Goal: Task Accomplishment & Management: Use online tool/utility

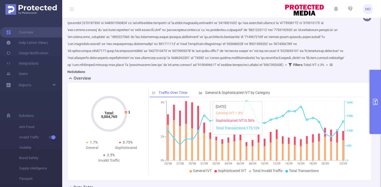
scroll to position [75, 0]
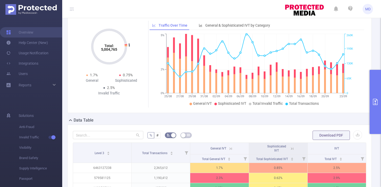
click at [374, 103] on icon "primary" at bounding box center [375, 102] width 6 height 6
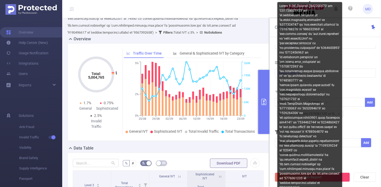
click at [357, 118] on div "Level 3 (l3) Contains Add Level 3 (l3) Contains ('579581125' or 'G..." at bounding box center [325, 108] width 101 height 20
click at [339, 114] on div at bounding box center [309, 97] width 65 height 190
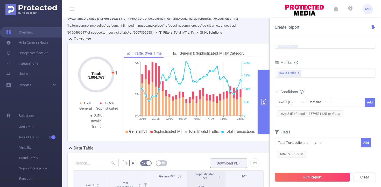
click at [354, 118] on div "Level 3 (l3) Contains Add Level 3 (l3) Contains ('579581125' or 'G..." at bounding box center [325, 108] width 101 height 20
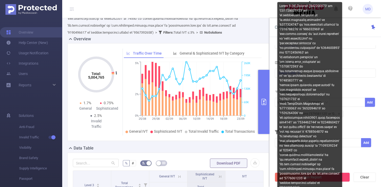
click at [339, 114] on div at bounding box center [309, 97] width 65 height 190
click at [338, 114] on div at bounding box center [309, 97] width 65 height 190
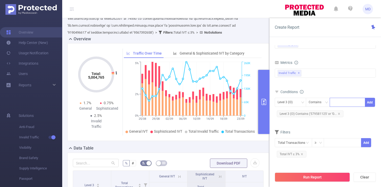
click at [349, 101] on div at bounding box center [348, 102] width 30 height 9
paste input
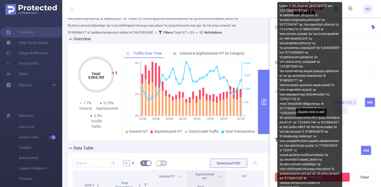
click at [338, 121] on div at bounding box center [309, 97] width 65 height 190
click at [339, 122] on div at bounding box center [309, 97] width 65 height 190
click at [286, 117] on div at bounding box center [309, 97] width 65 height 190
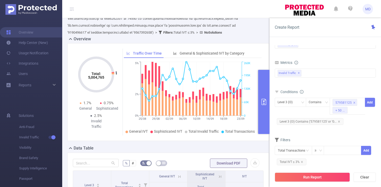
click at [272, 117] on div "Time Range 2025-08-25 00:00 _ 2025-09-23 23:59 Advanced Time Properties Dimensi…" at bounding box center [326, 118] width 112 height 156
drag, startPoint x: 269, startPoint y: 100, endPoint x: 287, endPoint y: 110, distance: 20.5
click at [266, 100] on button "primary" at bounding box center [263, 102] width 11 height 64
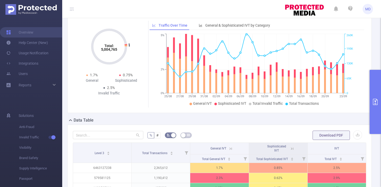
click at [370, 98] on button "primary" at bounding box center [375, 102] width 11 height 64
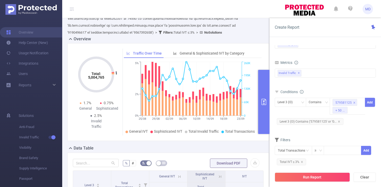
click at [351, 119] on div "Level 3 (l3) Contains 579581125 + 50 ... Add Level 3 (l3) Contains ('579581125'…" at bounding box center [325, 112] width 101 height 28
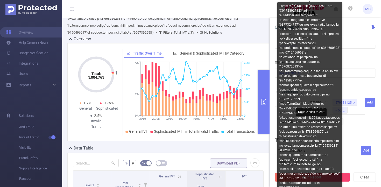
click at [342, 120] on body "MD Overview Help Center (New) Usage Notification Integrations Users Reports Sol…" at bounding box center [190, 93] width 381 height 187
click at [340, 120] on div at bounding box center [309, 97] width 65 height 190
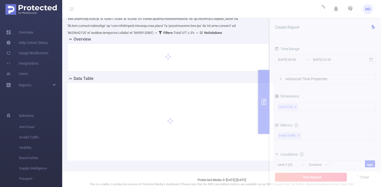
scroll to position [75, 0]
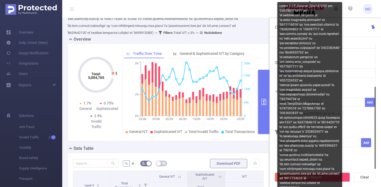
click at [339, 115] on div at bounding box center [309, 97] width 65 height 190
click at [339, 114] on div at bounding box center [309, 97] width 65 height 190
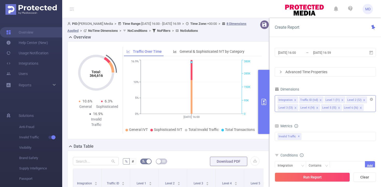
click at [295, 99] on icon "icon: close" at bounding box center [295, 100] width 3 height 3
click at [298, 99] on icon "icon: close" at bounding box center [299, 100] width 3 height 3
click at [298, 99] on div "Level 1 (l1) Level 2 (l2) Level 3 (l3) Level 4 (l4) Level 5 (l5) Level 6 (l6)" at bounding box center [325, 100] width 95 height 9
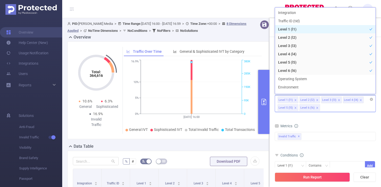
click at [296, 99] on li "Level 1 (l1)" at bounding box center [288, 100] width 21 height 7
click at [295, 100] on icon "icon: close" at bounding box center [295, 100] width 3 height 3
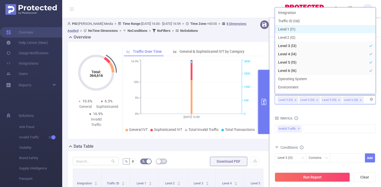
click at [316, 100] on icon "icon: close" at bounding box center [317, 100] width 3 height 3
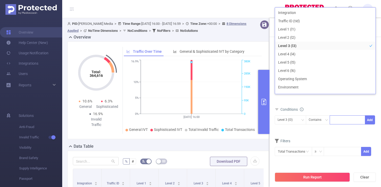
click at [340, 120] on div at bounding box center [348, 120] width 30 height 9
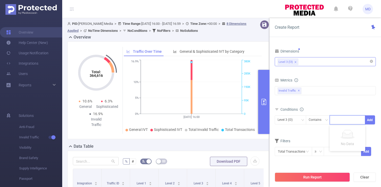
paste input
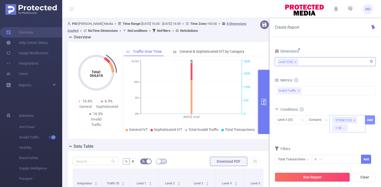
click at [372, 120] on button "Add" at bounding box center [370, 120] width 10 height 9
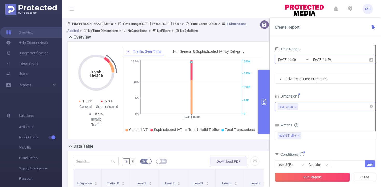
click at [293, 61] on input "[DATE] 16:00" at bounding box center [299, 59] width 42 height 7
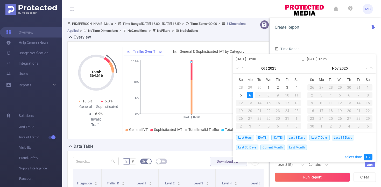
click at [242, 68] on link at bounding box center [243, 68] width 5 height 10
click at [249, 119] on div "25" at bounding box center [250, 119] width 6 height 6
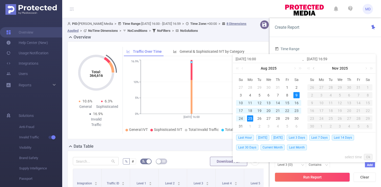
click at [313, 69] on link at bounding box center [314, 68] width 5 height 10
click at [315, 69] on link at bounding box center [314, 68] width 5 height 10
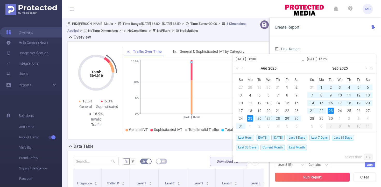
click at [328, 112] on div "23" at bounding box center [331, 111] width 6 height 6
type input "[DATE] 16:00"
type input "[DATE] 16:59"
type input "[DATE] 16:00"
type input "[DATE] 16:59"
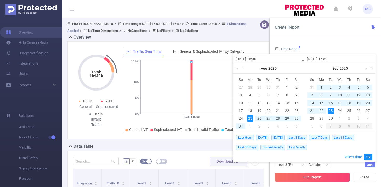
click at [370, 157] on link "Ok" at bounding box center [368, 157] width 9 height 6
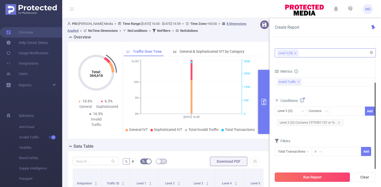
click at [315, 176] on button "Run Report" at bounding box center [312, 177] width 75 height 9
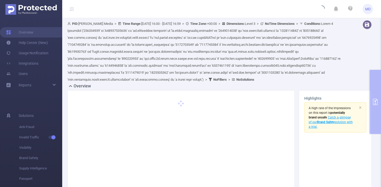
click at [377, 101] on div "PID: Luna Media > Time Range: 2025-08-25 16:00 - 2025-09-23 16:59 > Time Zone: …" at bounding box center [221, 153] width 319 height 270
click at [375, 102] on div "PID: Luna Media > Time Range: 2025-08-25 16:00 - 2025-09-23 16:59 > Time Zone: …" at bounding box center [221, 153] width 319 height 270
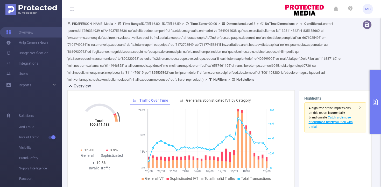
click at [375, 100] on icon "primary" at bounding box center [375, 102] width 6 height 6
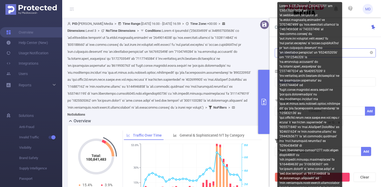
click at [340, 123] on div at bounding box center [309, 99] width 65 height 194
click at [336, 122] on div at bounding box center [309, 99] width 65 height 194
click at [339, 123] on div at bounding box center [309, 99] width 65 height 194
click at [338, 124] on div at bounding box center [309, 99] width 65 height 194
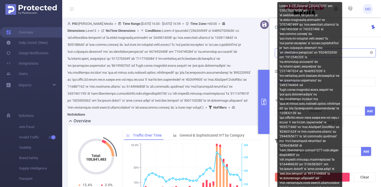
click at [336, 124] on div at bounding box center [309, 99] width 65 height 194
click at [337, 124] on div at bounding box center [309, 99] width 65 height 194
click at [338, 123] on div at bounding box center [309, 99] width 65 height 194
click at [289, 122] on div at bounding box center [309, 99] width 65 height 194
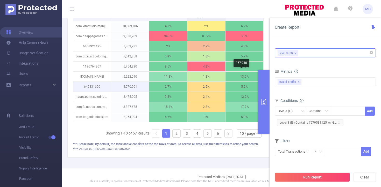
scroll to position [239, 0]
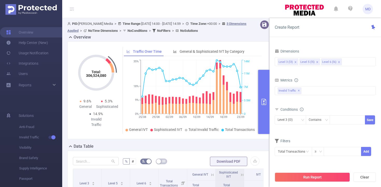
scroll to position [102, 0]
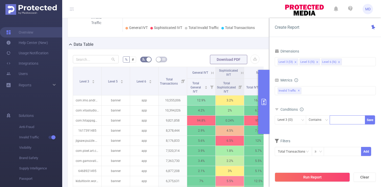
click at [343, 120] on div at bounding box center [348, 120] width 30 height 9
paste input
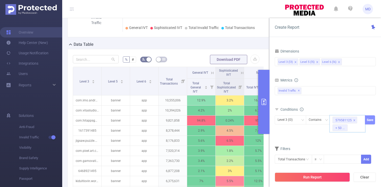
click at [368, 122] on button "Save" at bounding box center [370, 120] width 10 height 9
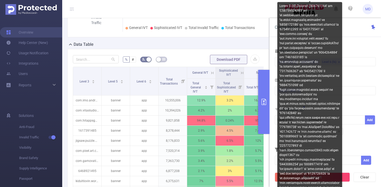
click at [372, 143] on form "Dimensions Level 3 (l3) Level 5 (l5) Level 6 (l6) Metrics bp_total brand-safety…" at bounding box center [325, 110] width 101 height 124
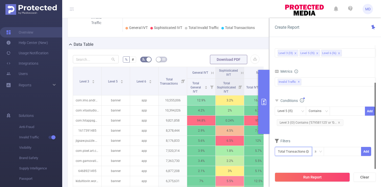
click at [305, 150] on input "text" at bounding box center [293, 151] width 37 height 9
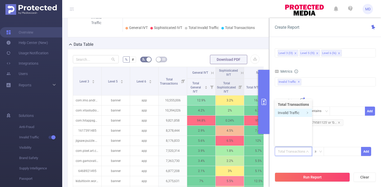
click at [289, 113] on li "Invalid Traffic" at bounding box center [293, 113] width 37 height 8
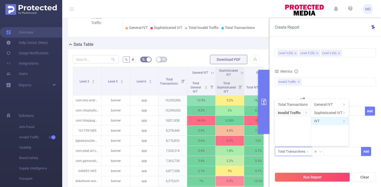
drag, startPoint x: 319, startPoint y: 119, endPoint x: 335, endPoint y: 119, distance: 16.1
click at [319, 119] on li "IVT" at bounding box center [330, 121] width 38 height 8
click at [360, 105] on li "Total IVT" at bounding box center [363, 105] width 29 height 8
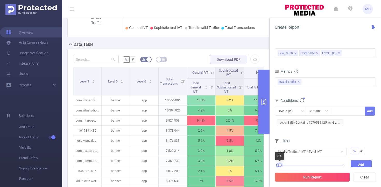
drag, startPoint x: 343, startPoint y: 165, endPoint x: 280, endPoint y: 166, distance: 63.3
click at [280, 166] on div at bounding box center [280, 166] width 4 height 4
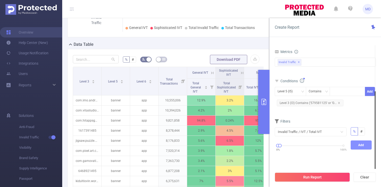
click at [363, 144] on button "Add" at bounding box center [361, 145] width 21 height 9
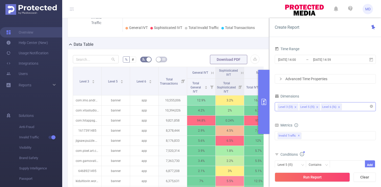
click at [317, 106] on icon "icon: close" at bounding box center [317, 107] width 3 height 3
click at [317, 107] on icon "icon: close" at bounding box center [317, 107] width 3 height 3
click at [291, 59] on input "2025-08-25 14:00" at bounding box center [299, 59] width 42 height 7
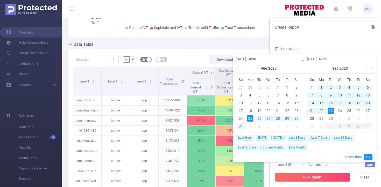
click at [321, 49] on div "Time Range" at bounding box center [325, 49] width 101 height 9
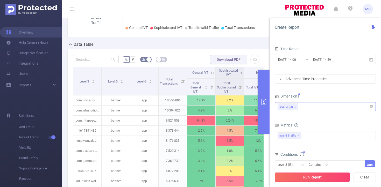
click at [302, 177] on button "Run Report" at bounding box center [312, 177] width 75 height 9
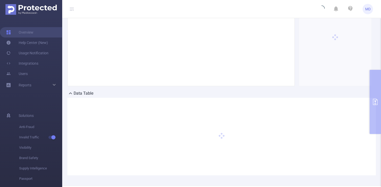
scroll to position [60, 0]
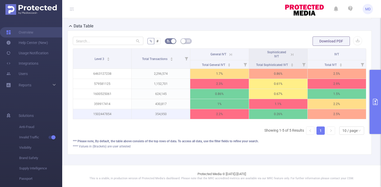
scroll to position [180, 0]
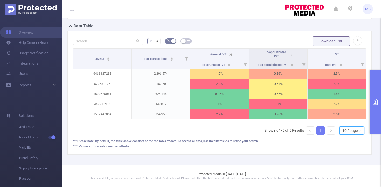
click at [343, 129] on div "10 / page" at bounding box center [350, 131] width 15 height 8
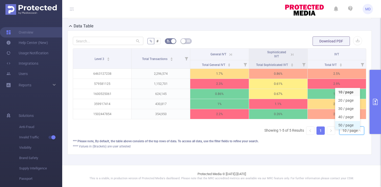
click at [342, 123] on li "50 / page" at bounding box center [347, 125] width 25 height 8
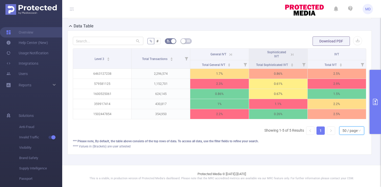
scroll to position [179, 0]
click at [374, 102] on icon "primary" at bounding box center [375, 102] width 6 height 6
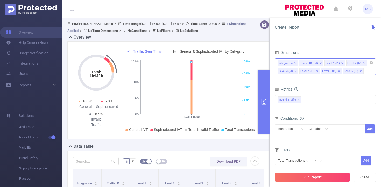
click at [317, 71] on icon "icon: close" at bounding box center [317, 71] width 2 height 2
click at [316, 71] on icon "icon: close" at bounding box center [317, 71] width 3 height 3
click at [297, 62] on li "Integration" at bounding box center [288, 63] width 20 height 7
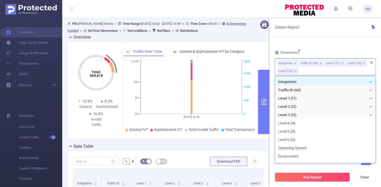
click at [295, 63] on icon "icon: close" at bounding box center [295, 63] width 2 height 2
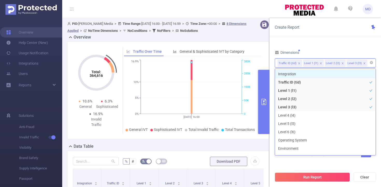
click at [300, 63] on icon "icon: close" at bounding box center [299, 63] width 3 height 3
click at [296, 63] on icon "icon: close" at bounding box center [295, 63] width 3 height 3
click at [294, 63] on icon "icon: close" at bounding box center [295, 63] width 3 height 3
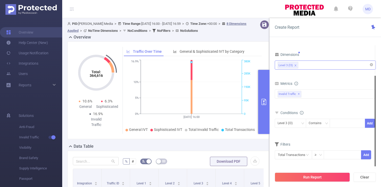
click at [319, 46] on div "Time Range [DATE] 16:00 _ [DATE] 16:59 Advanced Time Properties Dimensions Leve…" at bounding box center [325, 85] width 101 height 163
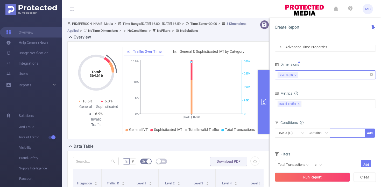
click at [337, 133] on div at bounding box center [348, 133] width 30 height 9
paste input
click at [373, 132] on button "Add" at bounding box center [370, 133] width 10 height 9
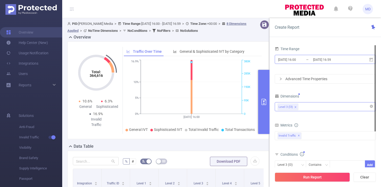
click at [313, 59] on input "[DATE] 16:59" at bounding box center [334, 59] width 42 height 7
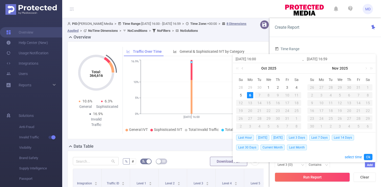
click at [241, 69] on link at bounding box center [243, 68] width 5 height 10
click at [242, 69] on link at bounding box center [243, 68] width 5 height 10
click at [251, 118] on div "25" at bounding box center [250, 119] width 6 height 6
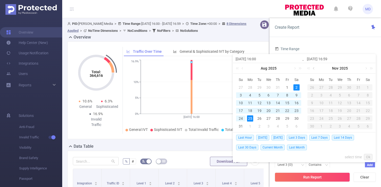
click at [314, 69] on link at bounding box center [314, 68] width 5 height 10
click at [313, 68] on link at bounding box center [314, 68] width 5 height 10
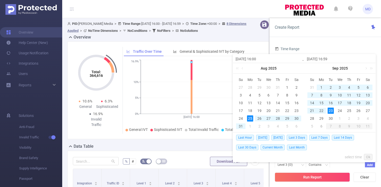
click at [330, 112] on div "23" at bounding box center [331, 111] width 6 height 6
type input "[DATE] 16:00"
type input "[DATE] 16:59"
type input "[DATE] 16:00"
type input "[DATE] 16:59"
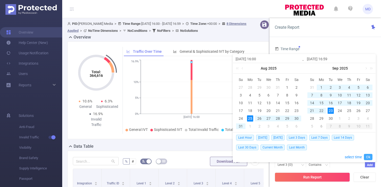
click at [369, 156] on link "Ok" at bounding box center [368, 157] width 9 height 6
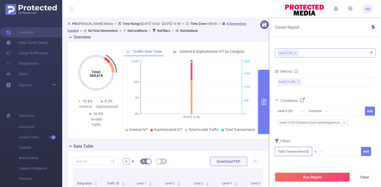
click at [309, 150] on input "text" at bounding box center [293, 151] width 37 height 9
click at [306, 112] on icon "icon: right" at bounding box center [307, 113] width 3 height 3
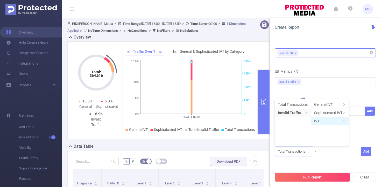
click at [325, 120] on li "IVT" at bounding box center [330, 121] width 38 height 8
click at [359, 104] on li "Total IVT" at bounding box center [363, 105] width 29 height 8
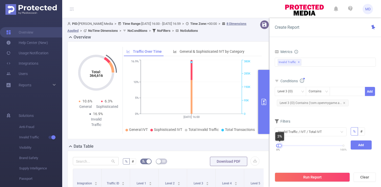
drag, startPoint x: 343, startPoint y: 145, endPoint x: 280, endPoint y: 147, distance: 63.6
click at [280, 147] on div at bounding box center [280, 146] width 4 height 4
click at [359, 146] on button "Add" at bounding box center [361, 145] width 21 height 9
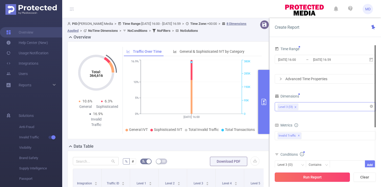
click at [311, 177] on button "Run Report" at bounding box center [312, 177] width 75 height 9
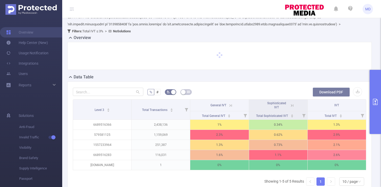
scroll to position [103, 0]
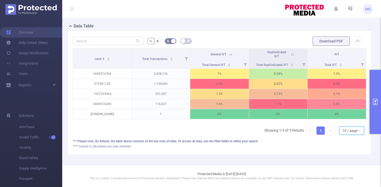
click at [345, 134] on div "10 / page" at bounding box center [350, 131] width 15 height 8
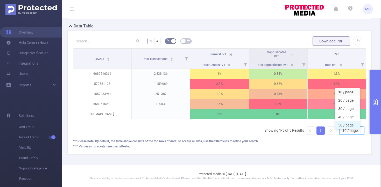
click at [344, 123] on li "50 / page" at bounding box center [347, 125] width 25 height 8
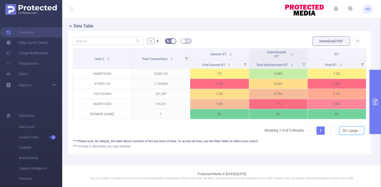
click at [374, 105] on button "primary" at bounding box center [375, 102] width 11 height 64
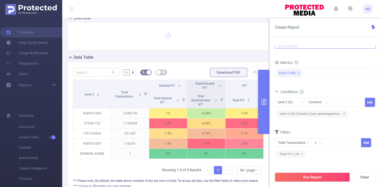
click at [264, 100] on icon "primary" at bounding box center [264, 102] width 6 height 6
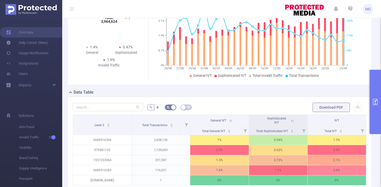
drag, startPoint x: 375, startPoint y: 94, endPoint x: 372, endPoint y: 94, distance: 2.9
click at [375, 94] on button "primary" at bounding box center [375, 102] width 11 height 64
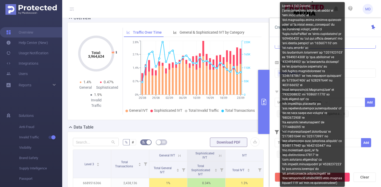
click at [344, 114] on div at bounding box center [312, 94] width 65 height 185
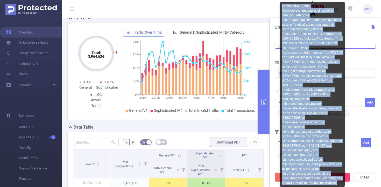
click at [344, 114] on div at bounding box center [312, 94] width 65 height 185
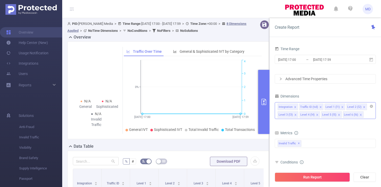
click at [338, 114] on icon "icon: close" at bounding box center [339, 115] width 3 height 3
click at [316, 115] on icon "icon: close" at bounding box center [317, 115] width 3 height 3
click at [296, 106] on li "Integration" at bounding box center [288, 107] width 20 height 7
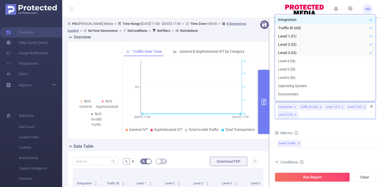
click at [295, 107] on icon "icon: close" at bounding box center [295, 107] width 3 height 3
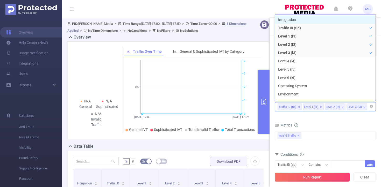
click at [298, 107] on icon "icon: close" at bounding box center [299, 107] width 3 height 3
click at [295, 107] on icon "icon: close" at bounding box center [295, 107] width 3 height 3
click at [295, 107] on icon "icon: close" at bounding box center [296, 107] width 2 height 2
click at [321, 118] on form "Dimensions Level 3 (l3) Metrics bp_total brand-safety brand_is_solution bp_adul…" at bounding box center [325, 150] width 101 height 115
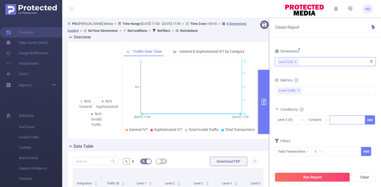
click at [339, 120] on div at bounding box center [348, 120] width 30 height 9
paste input
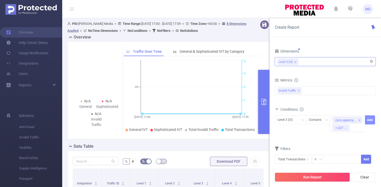
click at [372, 121] on button "Add" at bounding box center [370, 120] width 10 height 9
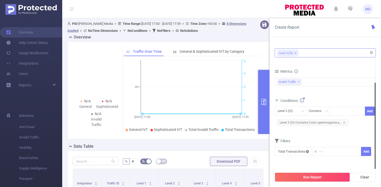
click at [308, 151] on icon "icon: close-circle" at bounding box center [307, 151] width 3 height 3
click at [303, 152] on input "text" at bounding box center [293, 151] width 37 height 9
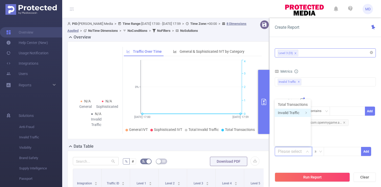
click at [303, 112] on li "Invalid Traffic" at bounding box center [293, 113] width 36 height 8
click at [347, 121] on li "IVT" at bounding box center [330, 121] width 38 height 8
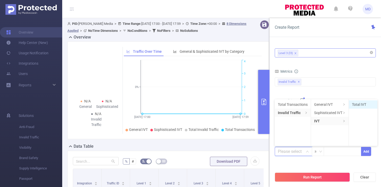
click at [362, 103] on li "Total IVT" at bounding box center [363, 105] width 29 height 8
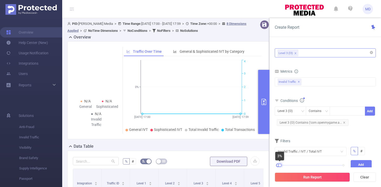
drag, startPoint x: 342, startPoint y: 166, endPoint x: 279, endPoint y: 167, distance: 63.3
click at [279, 167] on div at bounding box center [280, 166] width 4 height 4
click at [367, 164] on button "Add" at bounding box center [361, 165] width 21 height 9
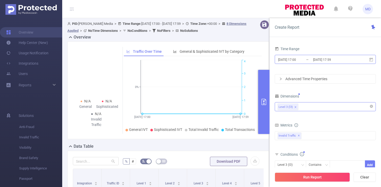
click at [295, 58] on input "2025-10-06 17:00" at bounding box center [299, 59] width 42 height 7
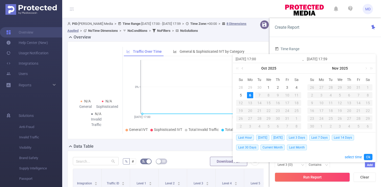
click at [242, 68] on link at bounding box center [243, 68] width 5 height 10
click at [249, 120] on div "25" at bounding box center [250, 119] width 6 height 6
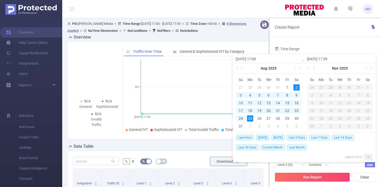
click at [314, 69] on link at bounding box center [314, 68] width 5 height 10
click at [314, 68] on link at bounding box center [314, 68] width 5 height 10
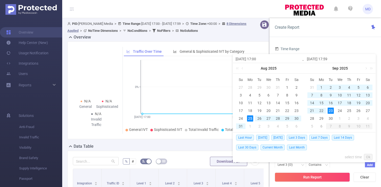
click at [331, 112] on div "23" at bounding box center [331, 111] width 6 height 6
type input "2025-08-25 17:00"
type input "2025-09-23 17:59"
type input "2025-08-25 17:00"
type input "2025-09-23 17:59"
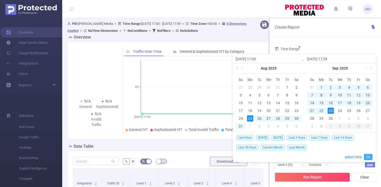
click at [367, 155] on link "Ok" at bounding box center [368, 157] width 9 height 6
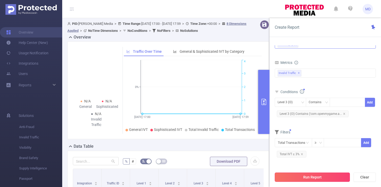
click at [310, 178] on button "Run Report" at bounding box center [312, 177] width 75 height 9
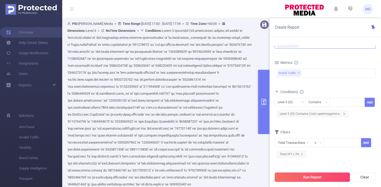
click at [301, 177] on button "Run Report" at bounding box center [312, 177] width 75 height 9
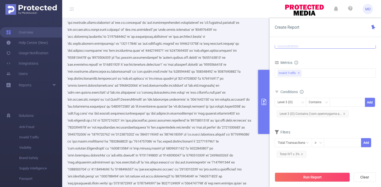
scroll to position [112, 0]
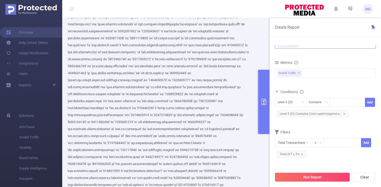
drag, startPoint x: 364, startPoint y: 116, endPoint x: 358, endPoint y: 116, distance: 5.8
click at [363, 116] on div "Level 3 (l3) Contains Add Level 3 (l3) Contains ('com.openmygame.a..." at bounding box center [325, 108] width 101 height 20
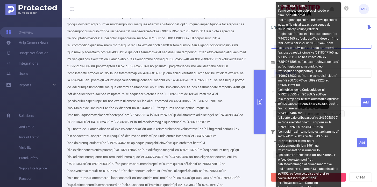
click at [344, 113] on div "Level 3 (l3) Contains ('com.openmygame.a..." at bounding box center [309, 114] width 76 height 9
click at [342, 113] on span "Level 3 (l3) Contains ('com.openmygame.a..." at bounding box center [309, 114] width 72 height 7
click at [342, 114] on span "Level 3 (l3) Contains ('com.openmygame.a..." at bounding box center [309, 114] width 72 height 7
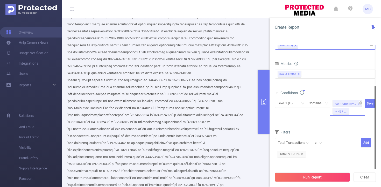
click at [342, 114] on div "+ 437 ..." at bounding box center [341, 111] width 11 height 7
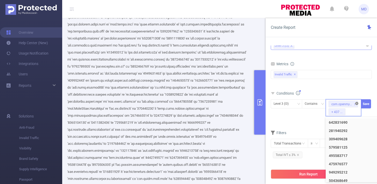
click at [357, 104] on icon "icon: close-circle" at bounding box center [357, 103] width 3 height 3
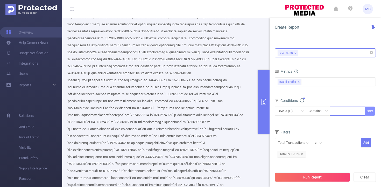
click at [371, 112] on button "Save" at bounding box center [370, 111] width 10 height 9
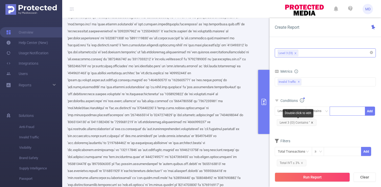
click at [313, 122] on icon "icon: close" at bounding box center [312, 123] width 3 height 3
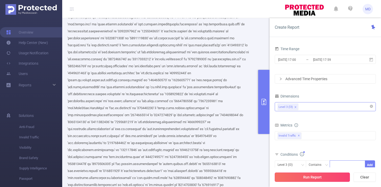
click at [293, 178] on button "Run Report" at bounding box center [312, 177] width 75 height 9
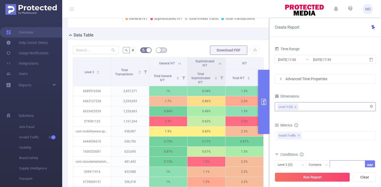
click at [263, 103] on icon "primary" at bounding box center [264, 102] width 6 height 6
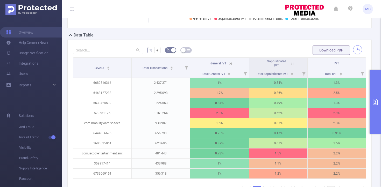
click at [353, 50] on button "button" at bounding box center [357, 49] width 9 height 9
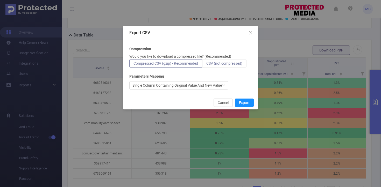
click at [233, 64] on span "CSV (not compressed)" at bounding box center [224, 63] width 36 height 4
click at [206, 65] on input "CSV (not compressed)" at bounding box center [206, 65] width 0 height 0
click at [245, 102] on button "Export" at bounding box center [244, 103] width 19 height 8
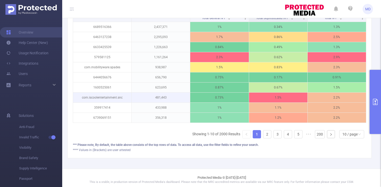
scroll to position [175, 0]
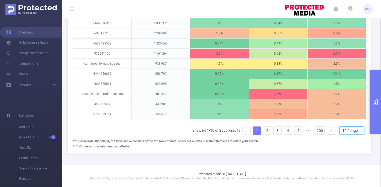
click at [347, 134] on div "10 / page" at bounding box center [350, 131] width 15 height 8
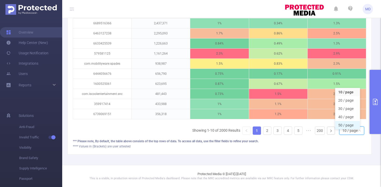
click at [347, 122] on li "50 / page" at bounding box center [347, 125] width 25 height 8
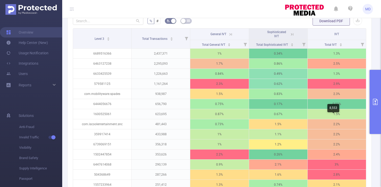
scroll to position [137, 0]
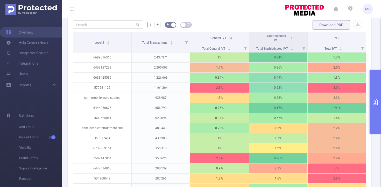
click at [373, 105] on icon "primary" at bounding box center [375, 102] width 5 height 6
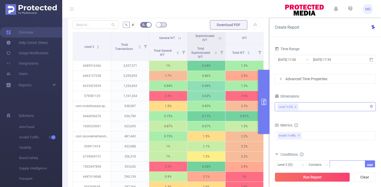
click at [305, 106] on div "Level 3 (l3)" at bounding box center [325, 107] width 95 height 9
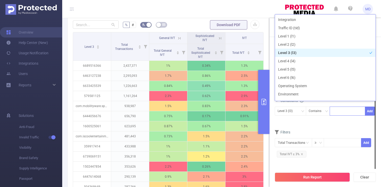
click at [337, 110] on div at bounding box center [348, 111] width 30 height 9
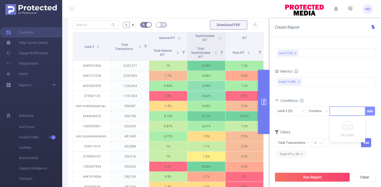
paste input
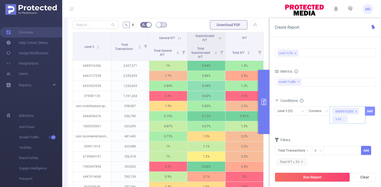
click at [370, 112] on button "Add" at bounding box center [370, 111] width 10 height 9
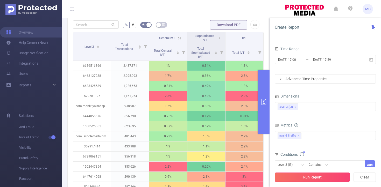
click at [302, 178] on button "Run Report" at bounding box center [312, 177] width 75 height 9
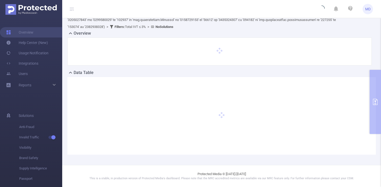
scroll to position [46, 0]
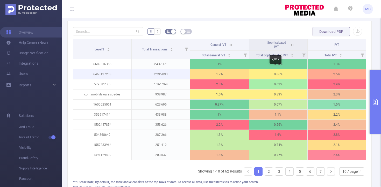
scroll to position [97, 0]
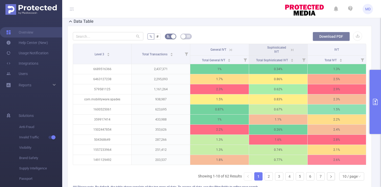
click at [322, 38] on button "Download PDF" at bounding box center [331, 36] width 37 height 9
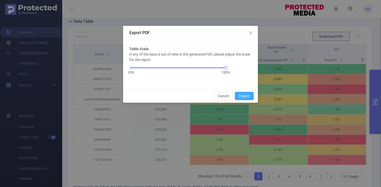
click at [238, 97] on button "Export" at bounding box center [244, 96] width 19 height 8
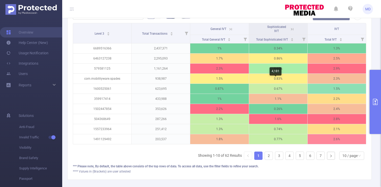
scroll to position [116, 0]
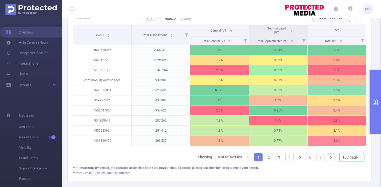
click at [351, 161] on div "10 / page" at bounding box center [350, 158] width 15 height 8
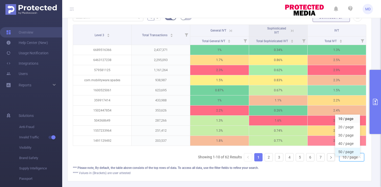
click at [344, 152] on li "50 / page" at bounding box center [347, 152] width 25 height 8
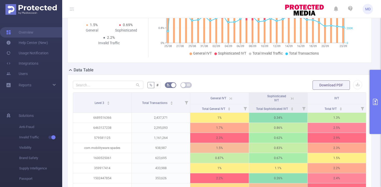
scroll to position [189, 0]
